Goal: Task Accomplishment & Management: Use online tool/utility

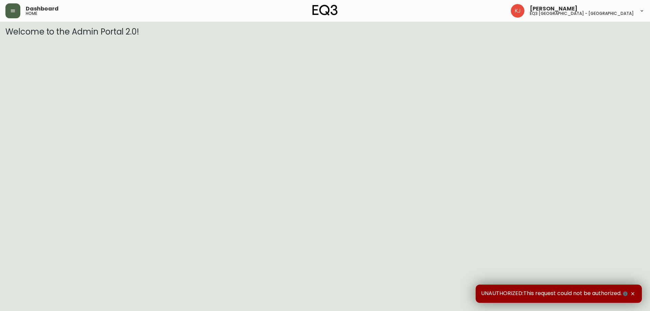
click at [14, 11] on icon "button" at bounding box center [12, 10] width 5 height 5
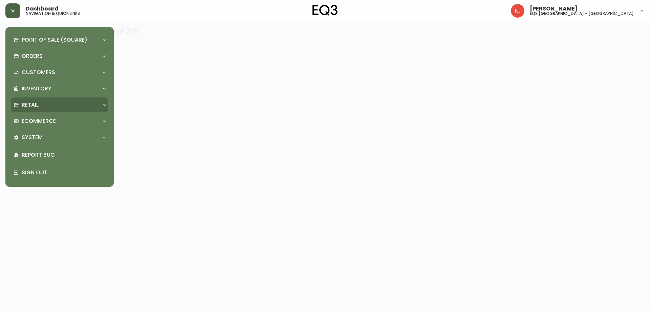
click at [92, 102] on div "Retail" at bounding box center [56, 104] width 85 height 7
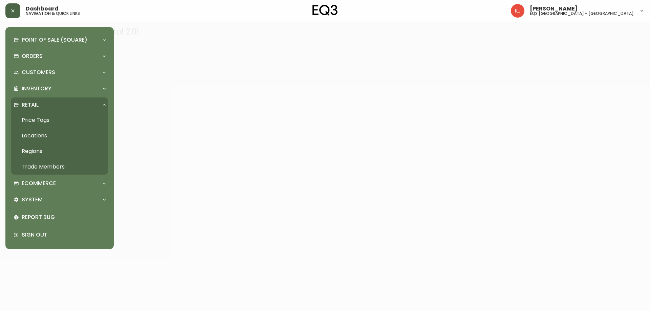
click at [45, 119] on link "Price Tags" at bounding box center [59, 120] width 97 height 16
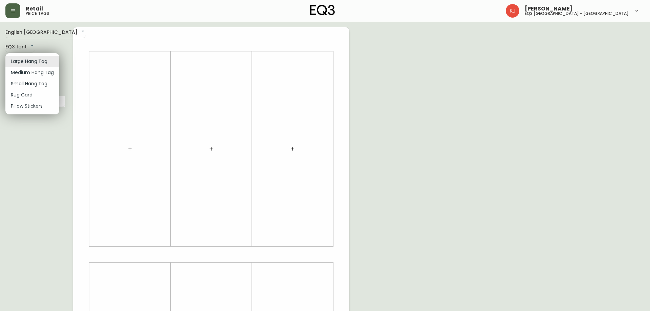
click at [27, 63] on body "Retail price tags [PERSON_NAME] eq3 [GEOGRAPHIC_DATA] - [GEOGRAPHIC_DATA] Engli…" at bounding box center [325, 241] width 650 height 482
click at [32, 82] on li "Small Hang Tag" at bounding box center [32, 83] width 54 height 11
type input "small"
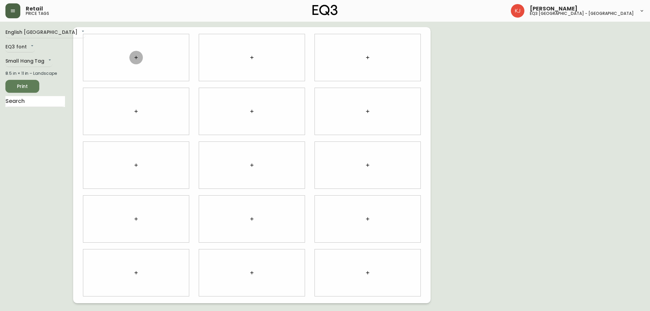
click at [135, 60] on icon "button" at bounding box center [135, 57] width 5 height 5
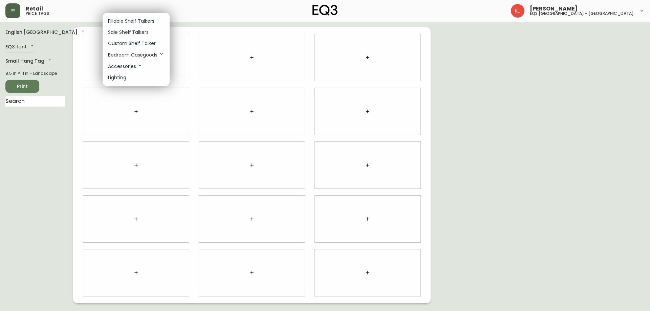
click at [144, 33] on p "Sale Shelf Talkers" at bounding box center [128, 32] width 41 height 7
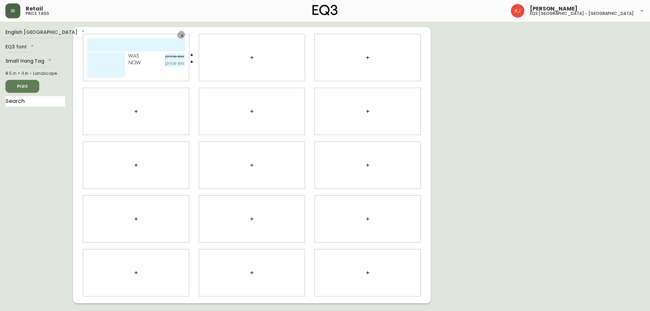
click at [180, 35] on icon "button" at bounding box center [182, 36] width 4 height 4
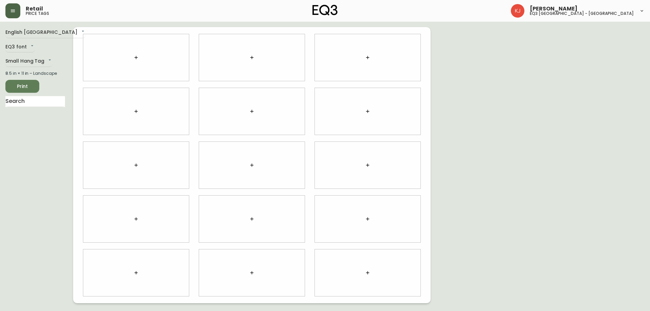
click at [144, 52] on div at bounding box center [136, 57] width 106 height 47
click at [136, 57] on icon "button" at bounding box center [135, 57] width 3 height 3
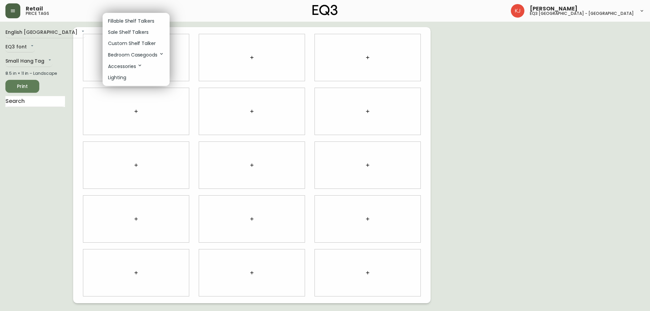
click at [136, 40] on p "Custom Shelf Talker" at bounding box center [132, 43] width 48 height 7
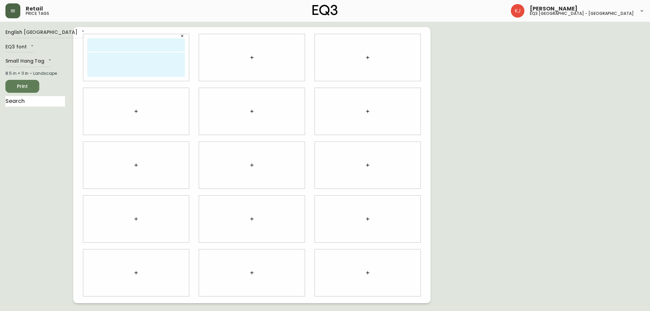
click at [251, 55] on icon "button" at bounding box center [251, 57] width 5 height 5
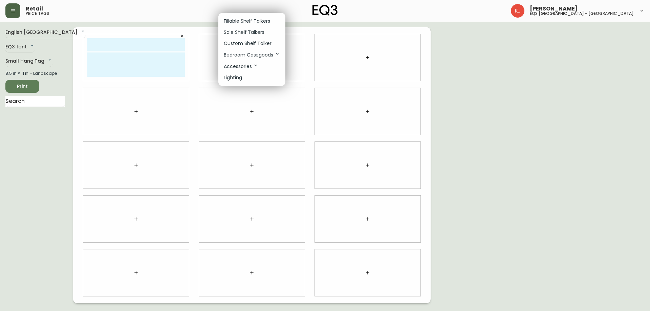
click at [253, 42] on p "Custom Shelf Talker" at bounding box center [248, 43] width 48 height 7
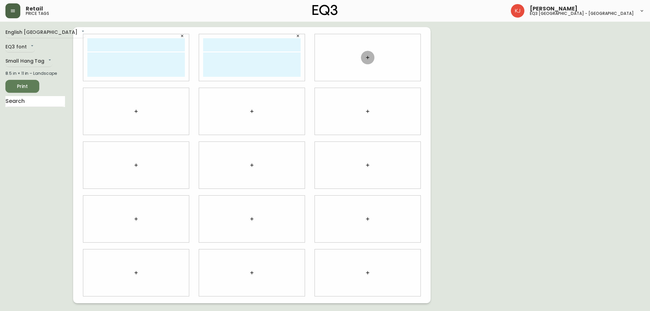
click at [365, 54] on button "button" at bounding box center [368, 58] width 14 height 14
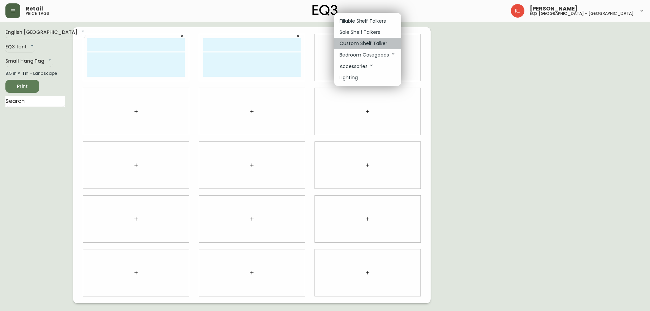
click at [350, 45] on p "Custom Shelf Talker" at bounding box center [363, 43] width 48 height 7
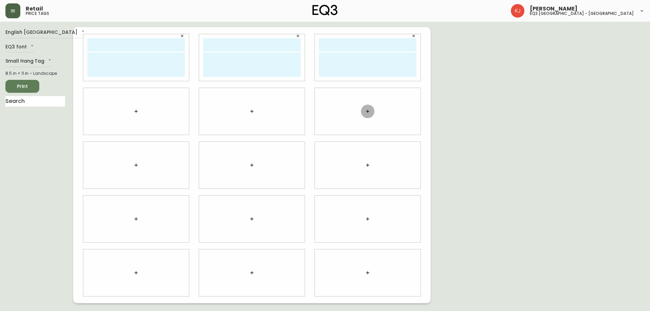
click at [372, 109] on button "button" at bounding box center [368, 112] width 14 height 14
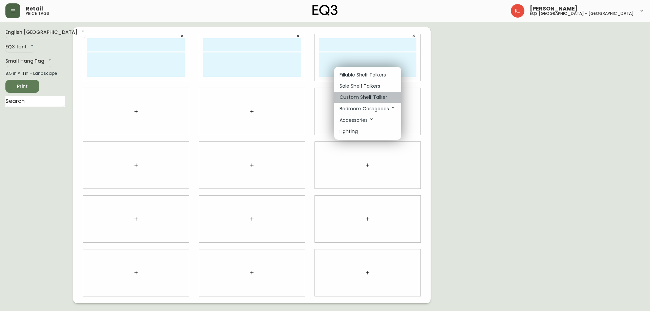
click at [377, 95] on p "Custom Shelf Talker" at bounding box center [363, 97] width 48 height 7
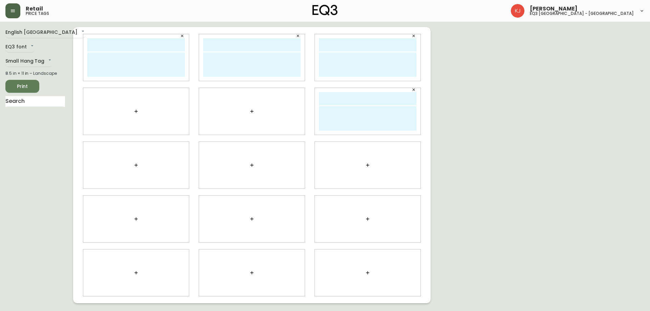
click at [250, 105] on button "button" at bounding box center [252, 112] width 14 height 14
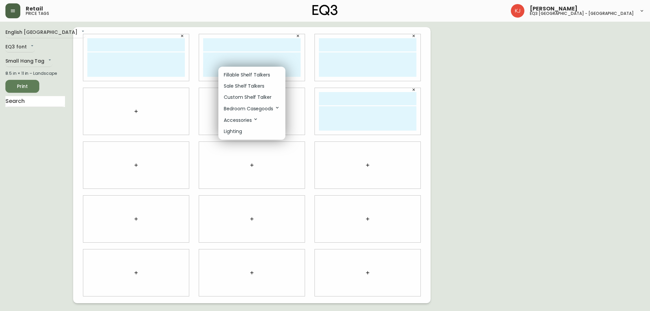
click at [264, 92] on li "Custom Shelf Talker" at bounding box center [251, 97] width 67 height 11
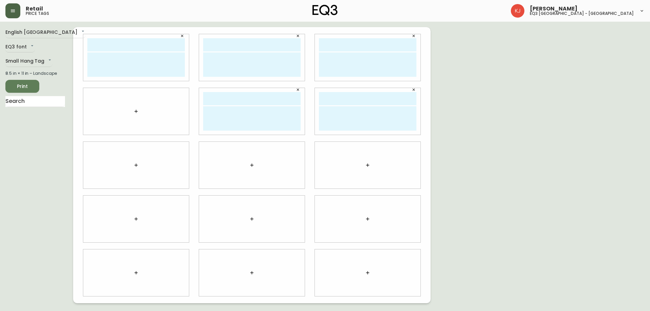
click at [151, 113] on div at bounding box center [136, 111] width 106 height 47
click at [140, 113] on button "button" at bounding box center [136, 112] width 14 height 14
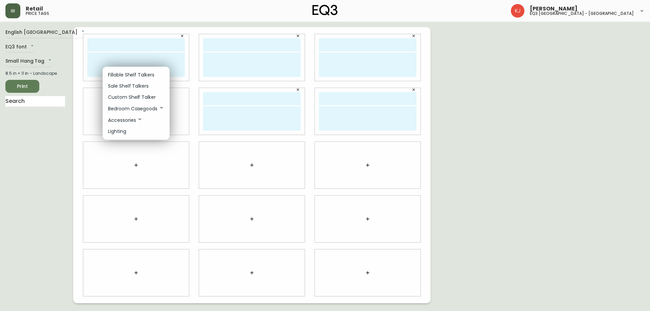
click at [144, 97] on p "Custom Shelf Talker" at bounding box center [132, 97] width 48 height 7
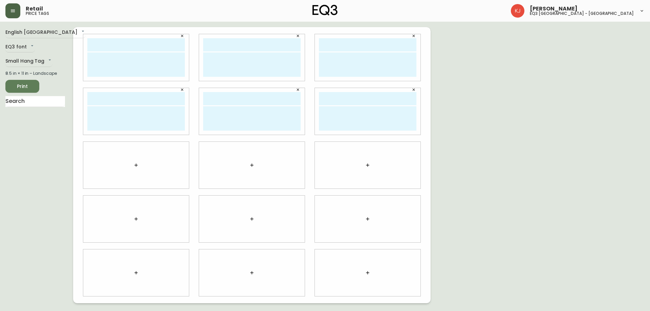
click at [137, 162] on button "button" at bounding box center [136, 165] width 14 height 14
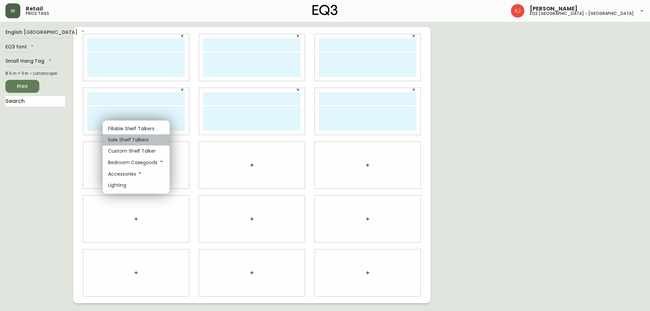
click at [155, 143] on li "Sale Shelf Talkers" at bounding box center [136, 139] width 67 height 11
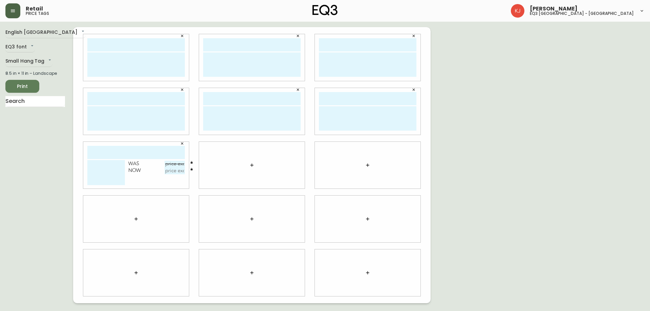
click at [180, 142] on icon "button" at bounding box center [182, 143] width 4 height 4
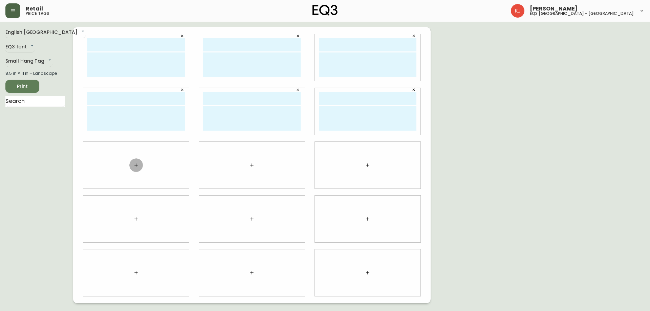
click at [138, 165] on icon "button" at bounding box center [135, 164] width 5 height 5
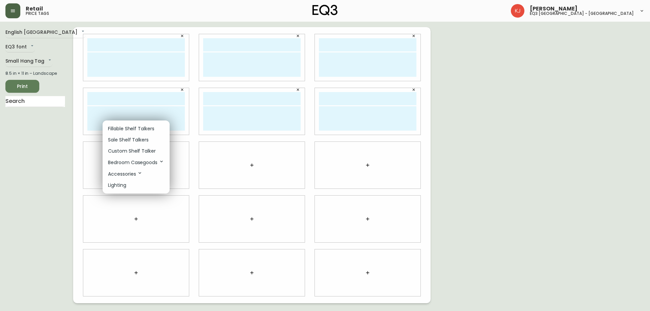
click at [138, 151] on p "Custom Shelf Talker" at bounding box center [132, 151] width 48 height 7
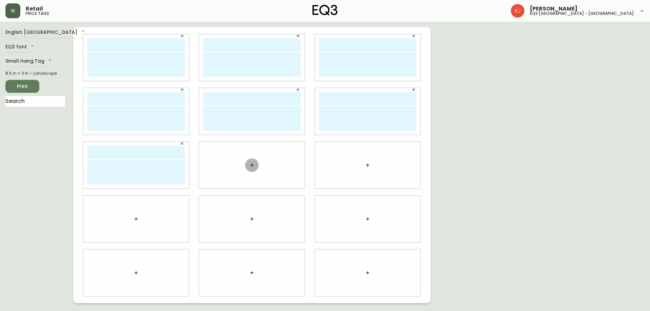
click at [252, 164] on icon "button" at bounding box center [251, 164] width 5 height 5
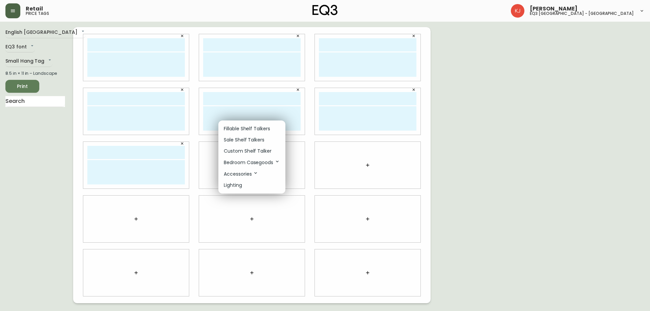
click at [252, 153] on p "Custom Shelf Talker" at bounding box center [248, 151] width 48 height 7
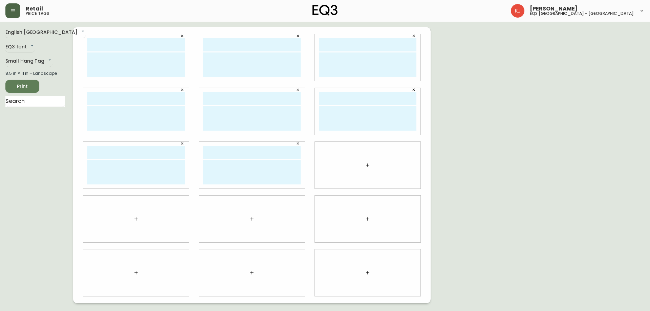
click at [364, 163] on button "button" at bounding box center [368, 165] width 14 height 14
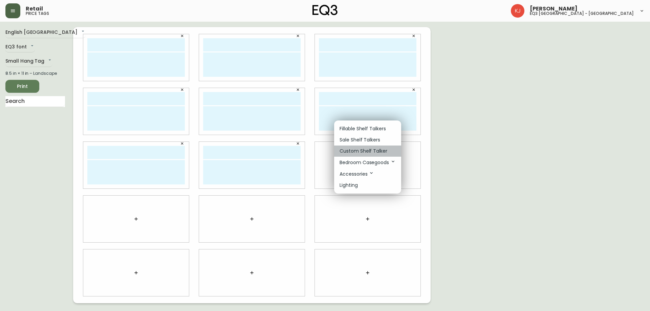
click at [364, 153] on p "Custom Shelf Talker" at bounding box center [363, 151] width 48 height 7
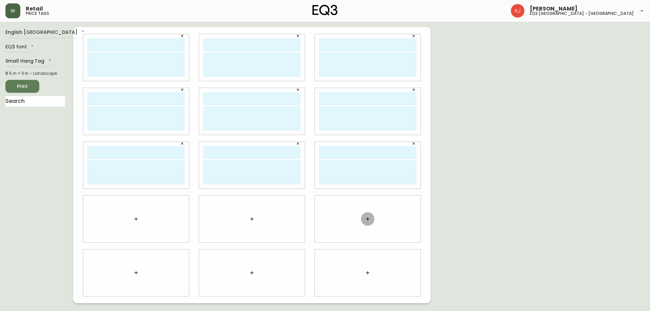
click at [366, 214] on button "button" at bounding box center [368, 219] width 14 height 14
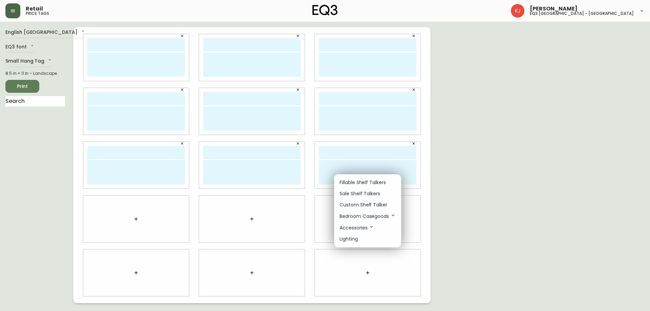
click at [369, 204] on p "Custom Shelf Talker" at bounding box center [363, 204] width 48 height 7
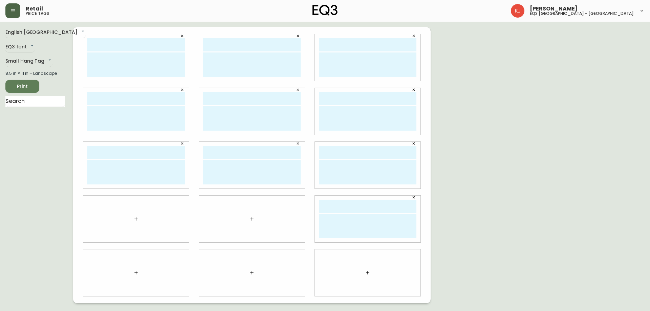
click at [248, 218] on button "button" at bounding box center [252, 219] width 14 height 14
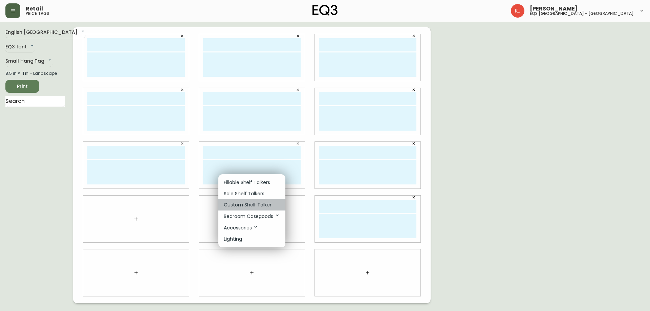
click at [251, 203] on p "Custom Shelf Talker" at bounding box center [248, 204] width 48 height 7
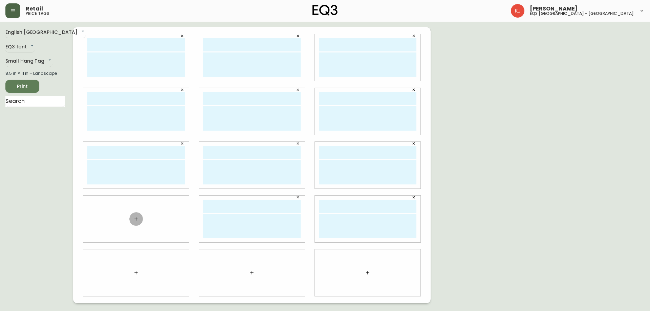
click at [131, 216] on button "button" at bounding box center [136, 219] width 14 height 14
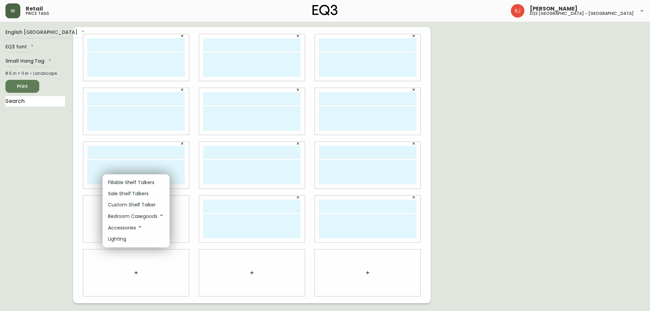
click at [147, 204] on p "Custom Shelf Talker" at bounding box center [132, 204] width 48 height 7
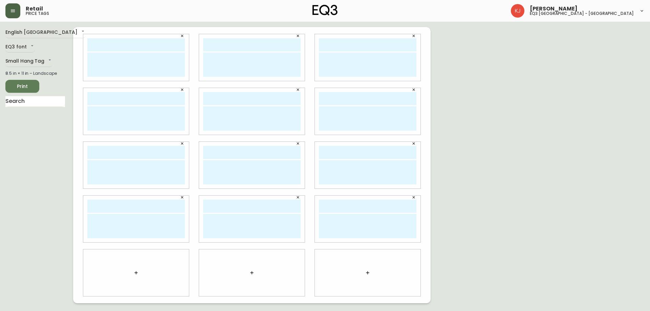
click at [135, 276] on button "button" at bounding box center [136, 273] width 14 height 14
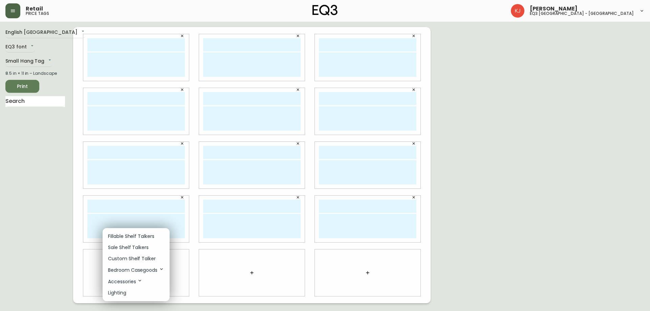
click at [144, 254] on li "Custom Shelf Talker" at bounding box center [136, 258] width 67 height 11
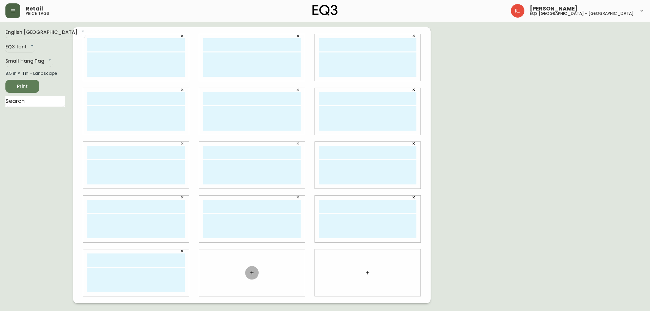
click at [254, 275] on button "button" at bounding box center [252, 273] width 14 height 14
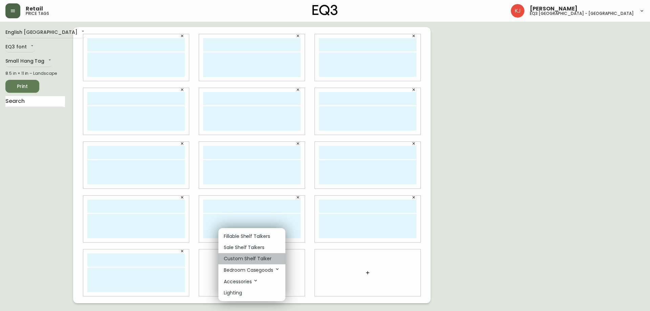
click at [254, 258] on p "Custom Shelf Talker" at bounding box center [248, 258] width 48 height 7
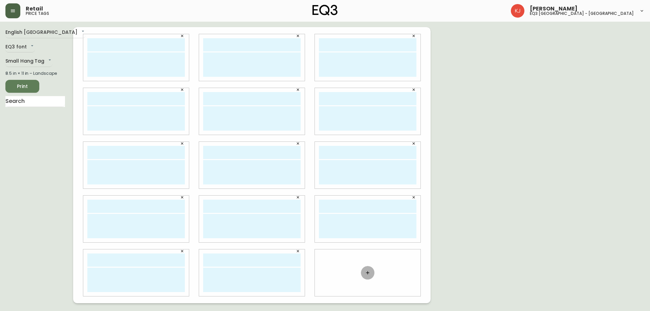
click at [367, 274] on icon "button" at bounding box center [367, 272] width 5 height 5
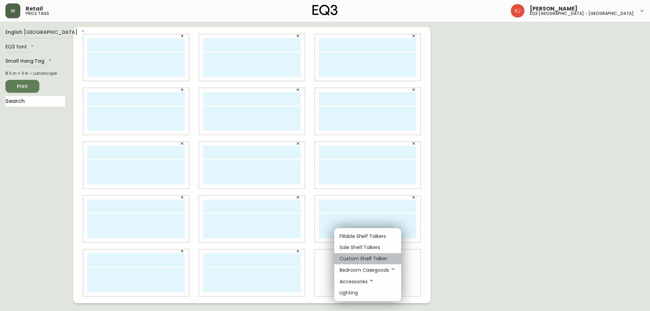
click at [370, 255] on p "Custom Shelf Talker" at bounding box center [363, 258] width 48 height 7
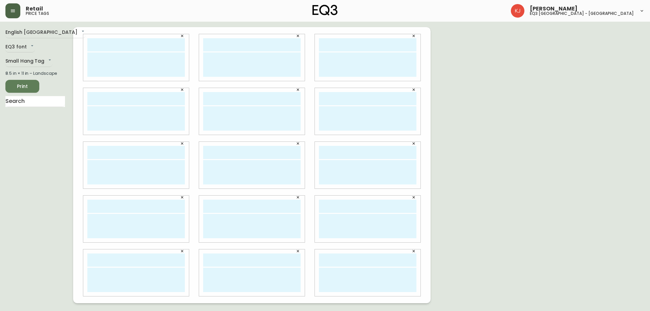
click at [106, 45] on input "text" at bounding box center [135, 44] width 97 height 13
drag, startPoint x: 156, startPoint y: 43, endPoint x: 72, endPoint y: 39, distance: 84.0
click at [72, 39] on div "English Canada en_CA EQ3 font EQ3 Small Hang Tag small 8.5 in × 11 in – Landsca…" at bounding box center [324, 165] width 639 height 276
type input "layla hujeir"
click at [244, 48] on input "text" at bounding box center [251, 44] width 97 height 13
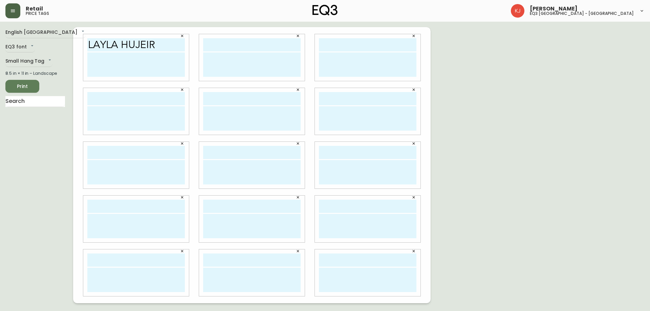
paste input "layla hujeir"
type input "layla hujeir"
click at [362, 45] on input "text" at bounding box center [367, 44] width 97 height 13
paste input "layla hujeir"
type input "layla hujeir"
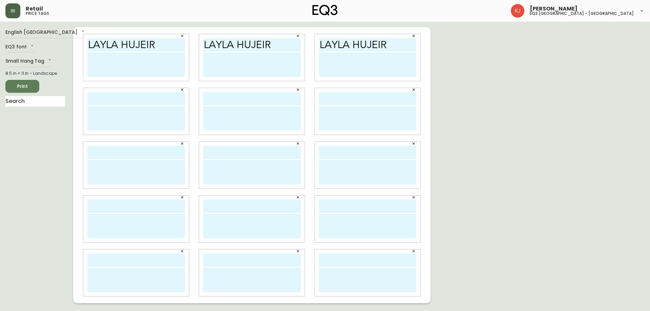
click at [127, 103] on input "text" at bounding box center [135, 98] width 97 height 13
paste input "layla hujeir"
type input "layla hujeir"
click at [272, 103] on input "text" at bounding box center [251, 98] width 97 height 13
paste input "layla hujeir"
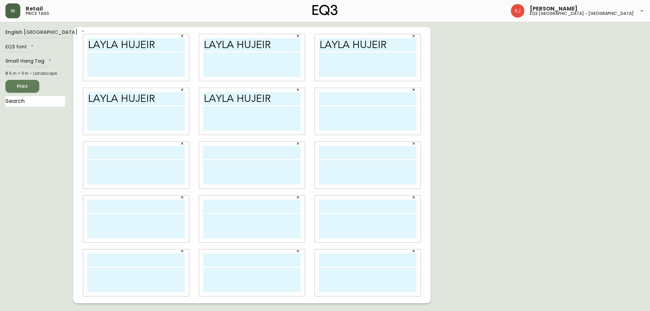
type input "layla hujeir"
click at [339, 105] on div at bounding box center [368, 111] width 106 height 47
click at [341, 103] on input "text" at bounding box center [367, 98] width 97 height 13
paste input "layla hujeir"
type input "layla hujeir"
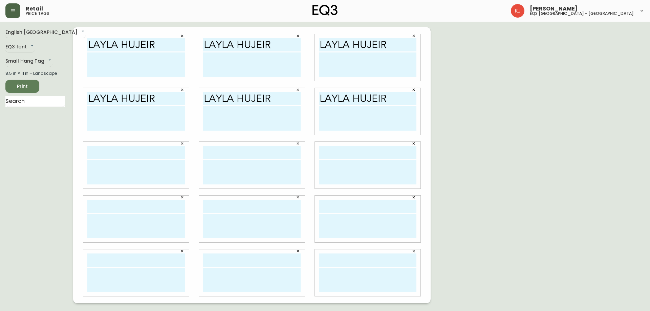
click at [131, 156] on input "text" at bounding box center [135, 152] width 97 height 13
paste input "layla hujeir"
type input "layla hujeir"
click at [285, 157] on input "text" at bounding box center [251, 152] width 97 height 13
paste input "layla hujeir"
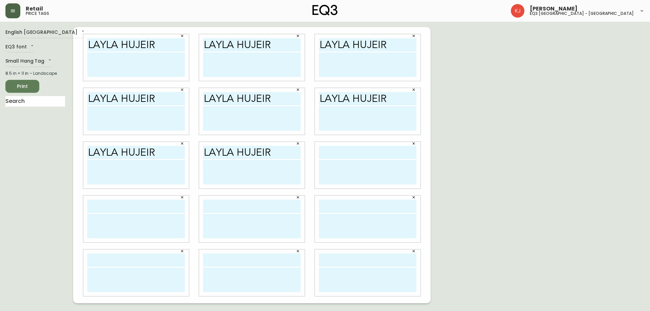
type input "layla hujeir"
click at [381, 157] on input "text" at bounding box center [367, 152] width 97 height 13
paste input "layla hujeir"
type input "layla hujeir"
click at [111, 206] on input "text" at bounding box center [135, 206] width 97 height 13
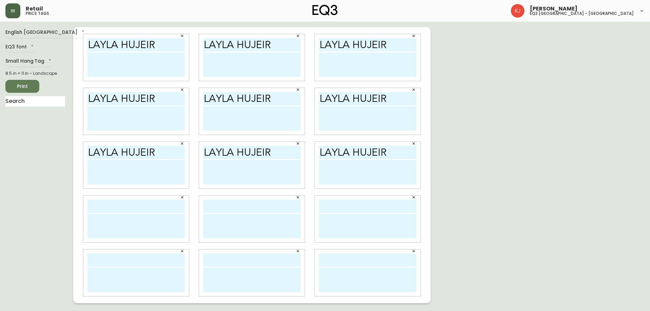
paste input "layla hujeir"
type input "layla hujeir"
click at [232, 207] on input "text" at bounding box center [251, 206] width 97 height 13
paste input "layla hujeir"
type input "layla hujeir"
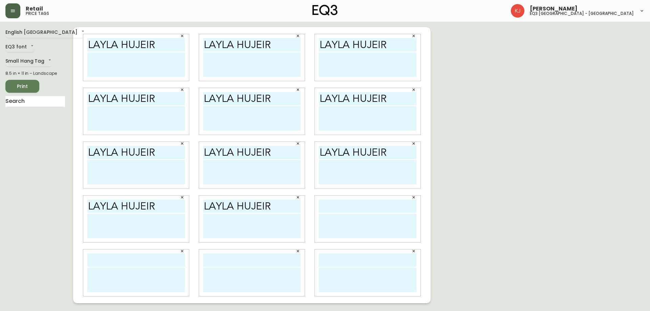
click at [345, 211] on input "text" at bounding box center [367, 206] width 97 height 13
paste input "layla hujeir"
type input "layla hujeir"
click at [125, 257] on input "text" at bounding box center [135, 259] width 97 height 13
paste input "layla hujeir"
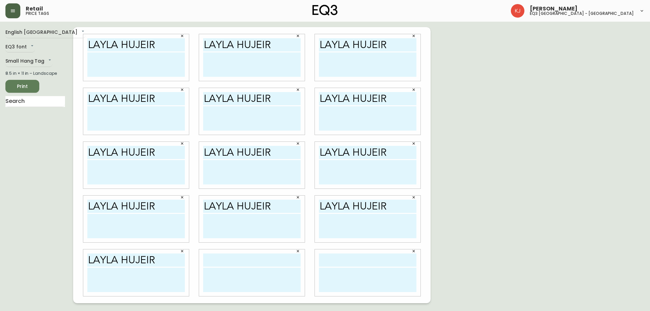
type input "layla hujeir"
click at [230, 260] on input "text" at bounding box center [251, 259] width 97 height 13
paste input "layla hujeir"
type input "layla hujeir"
click at [388, 255] on input "text" at bounding box center [367, 259] width 97 height 13
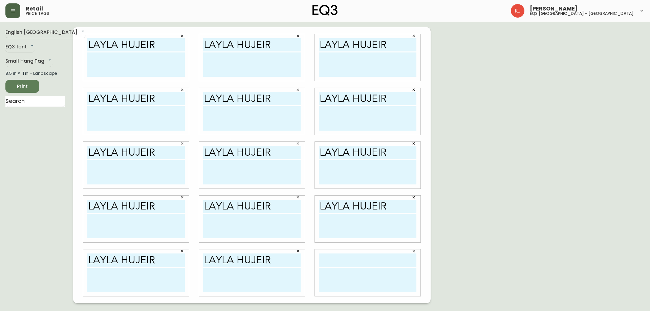
paste input "layla hujeir"
type input "layla hujeir"
click at [100, 64] on textarea at bounding box center [135, 64] width 97 height 24
type textarea "c"
type textarea "C"
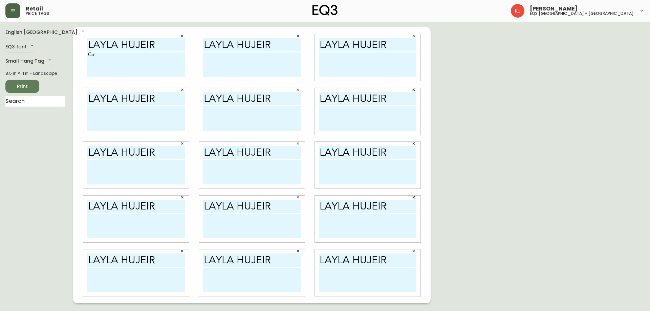
type textarea "C"
drag, startPoint x: 143, startPoint y: 66, endPoint x: 78, endPoint y: 53, distance: 66.6
click at [78, 53] on div "layla hujeir Consultante en Design [EMAIL_ADDRESS][DOMAIN_NAME]" at bounding box center [136, 58] width 116 height 54
type textarea "Consultante en Design [EMAIL_ADDRESS][DOMAIN_NAME]"
click at [208, 56] on textarea at bounding box center [251, 64] width 97 height 24
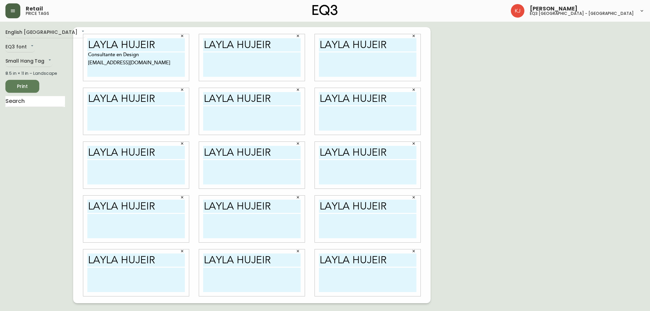
paste textarea "Consultante en Design [EMAIL_ADDRESS][DOMAIN_NAME]"
type textarea "Consultante en Design [EMAIL_ADDRESS][DOMAIN_NAME]"
click at [330, 58] on textarea at bounding box center [367, 64] width 97 height 24
paste textarea "Consultante en Design [EMAIL_ADDRESS][DOMAIN_NAME]"
type textarea "Consultante en Design [EMAIL_ADDRESS][DOMAIN_NAME]"
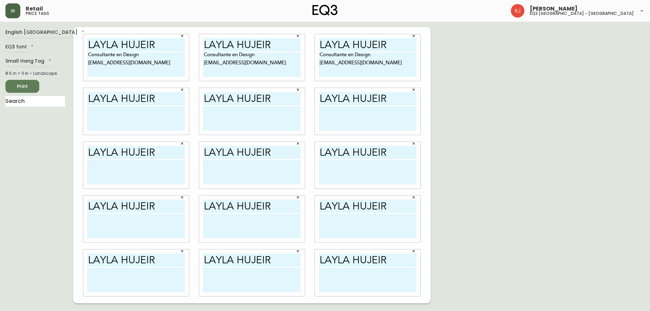
click at [147, 113] on textarea at bounding box center [135, 118] width 97 height 24
paste textarea "Consultante en Design [EMAIL_ADDRESS][DOMAIN_NAME]"
type textarea "Consultante en Design [EMAIL_ADDRESS][DOMAIN_NAME]"
click at [263, 111] on textarea at bounding box center [251, 118] width 97 height 24
paste textarea "Consultante en Design [EMAIL_ADDRESS][DOMAIN_NAME]"
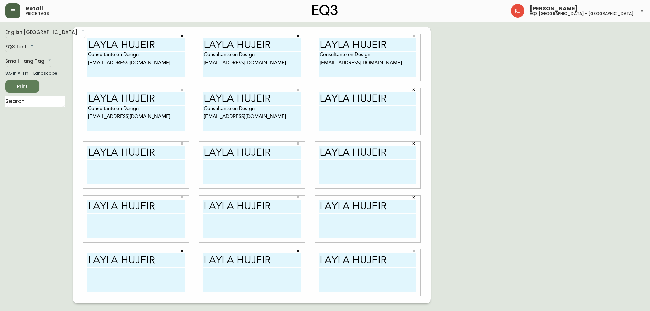
type textarea "Consultante en Design [EMAIL_ADDRESS][DOMAIN_NAME]"
click at [362, 115] on textarea at bounding box center [367, 118] width 97 height 24
paste textarea "Consultante en Design [EMAIL_ADDRESS][DOMAIN_NAME]"
type textarea "Consultante en Design [EMAIL_ADDRESS][DOMAIN_NAME]"
click at [115, 167] on textarea at bounding box center [135, 172] width 97 height 24
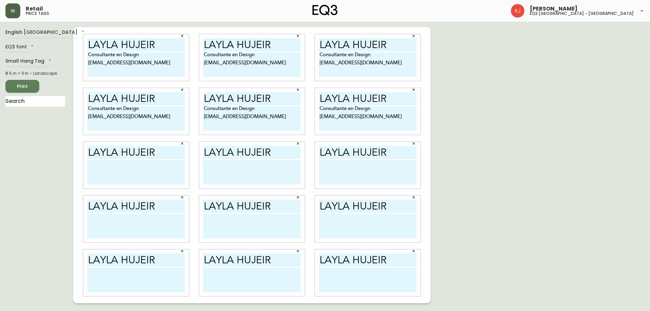
paste textarea "Consultante en Design [EMAIL_ADDRESS][DOMAIN_NAME]"
type textarea "Consultante en Design [EMAIL_ADDRESS][DOMAIN_NAME]"
click at [239, 172] on textarea at bounding box center [251, 172] width 97 height 24
paste textarea "Consultante en Design [EMAIL_ADDRESS][DOMAIN_NAME]"
type textarea "Consultante en Design [EMAIL_ADDRESS][DOMAIN_NAME]"
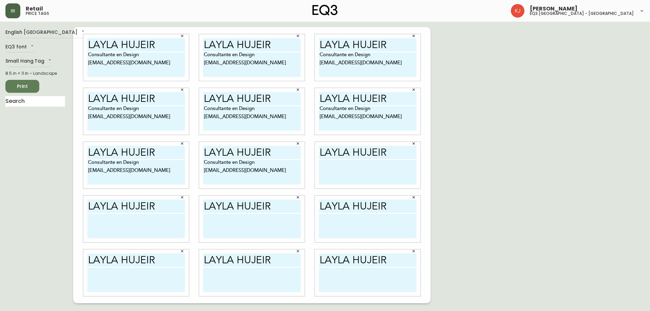
click at [329, 168] on textarea at bounding box center [367, 172] width 97 height 24
paste textarea "Consultante en Design [EMAIL_ADDRESS][DOMAIN_NAME]"
type textarea "Consultante en Design [EMAIL_ADDRESS][DOMAIN_NAME]"
click at [128, 216] on textarea at bounding box center [135, 226] width 97 height 24
paste textarea "Consultante en Design [EMAIL_ADDRESS][DOMAIN_NAME]"
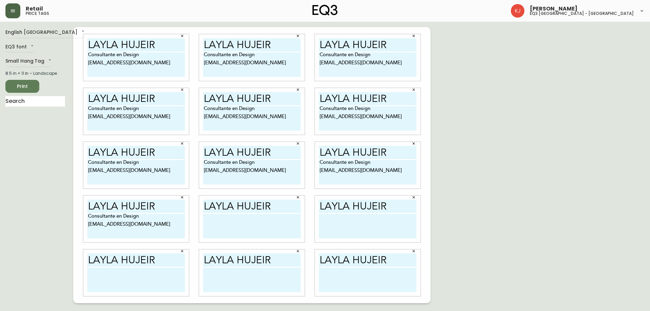
type textarea "Consultante en Design [EMAIL_ADDRESS][DOMAIN_NAME]"
click at [264, 217] on textarea at bounding box center [251, 226] width 97 height 24
paste textarea "Consultante en Design [EMAIL_ADDRESS][DOMAIN_NAME]"
type textarea "Consultante en Design [EMAIL_ADDRESS][DOMAIN_NAME]"
click at [332, 221] on textarea at bounding box center [367, 226] width 97 height 24
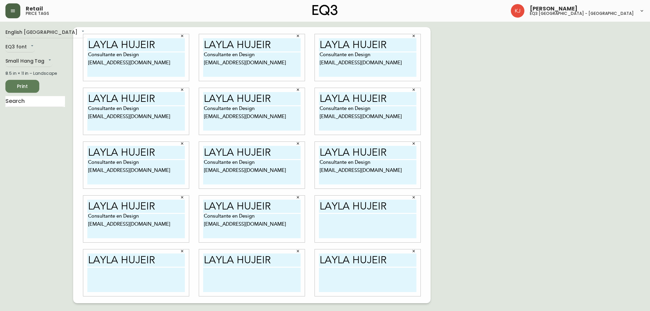
paste textarea "Consultante en Design [EMAIL_ADDRESS][DOMAIN_NAME]"
type textarea "Consultante en Design [EMAIL_ADDRESS][DOMAIN_NAME]"
click at [95, 279] on textarea at bounding box center [135, 280] width 97 height 24
paste textarea "Consultante en Design [EMAIL_ADDRESS][DOMAIN_NAME]"
type textarea "Consultante en Design [EMAIL_ADDRESS][DOMAIN_NAME]"
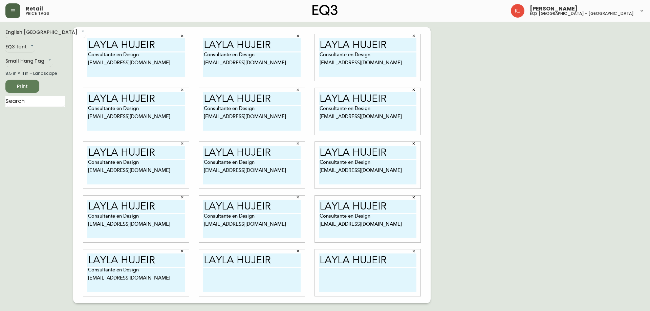
click at [213, 275] on textarea at bounding box center [251, 280] width 97 height 24
paste textarea "Consultante en Design [EMAIL_ADDRESS][DOMAIN_NAME]"
type textarea "Consultante en Design [EMAIL_ADDRESS][DOMAIN_NAME]"
click at [355, 276] on textarea at bounding box center [367, 280] width 97 height 24
paste textarea "Consultante en Design [EMAIL_ADDRESS][DOMAIN_NAME]"
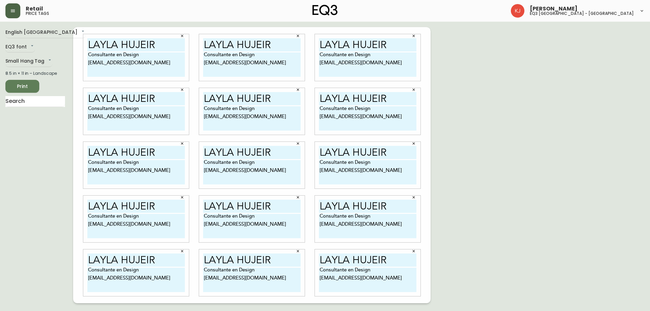
type textarea "Consultante en Design [EMAIL_ADDRESS][DOMAIN_NAME]"
click at [26, 87] on span "Print" at bounding box center [22, 86] width 23 height 8
click at [33, 83] on span "Print" at bounding box center [22, 86] width 23 height 8
click at [16, 84] on span "Print" at bounding box center [22, 86] width 23 height 8
click at [30, 87] on span "Print" at bounding box center [22, 86] width 23 height 8
